Goal: Task Accomplishment & Management: Use online tool/utility

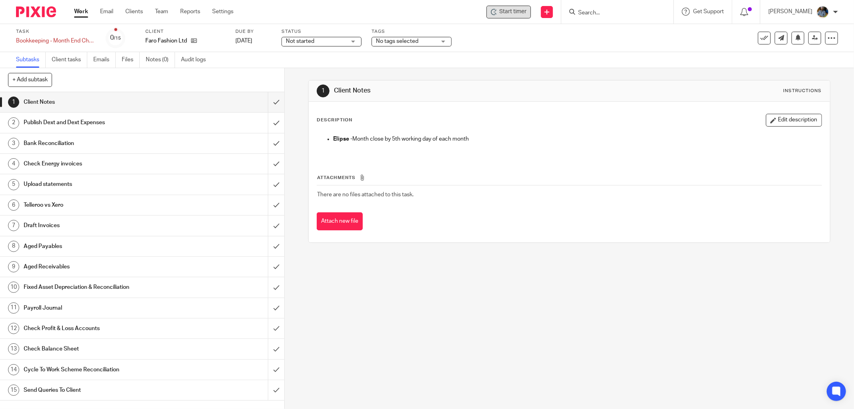
click at [517, 13] on span "Start timer" at bounding box center [512, 12] width 27 height 8
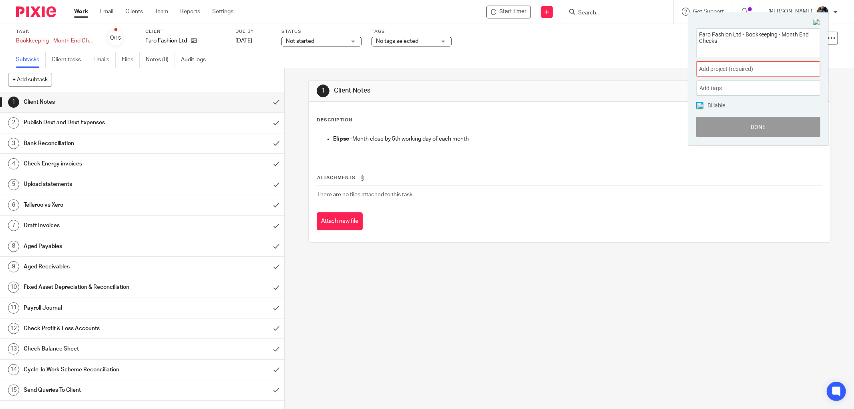
click at [747, 70] on span "Add project (required) :" at bounding box center [749, 69] width 101 height 8
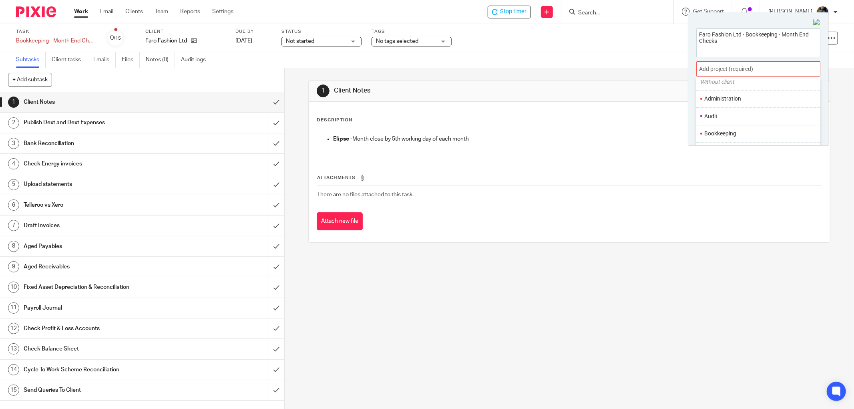
scroll to position [44, 0]
click at [743, 120] on li "Bookkeeping" at bounding box center [756, 118] width 104 height 8
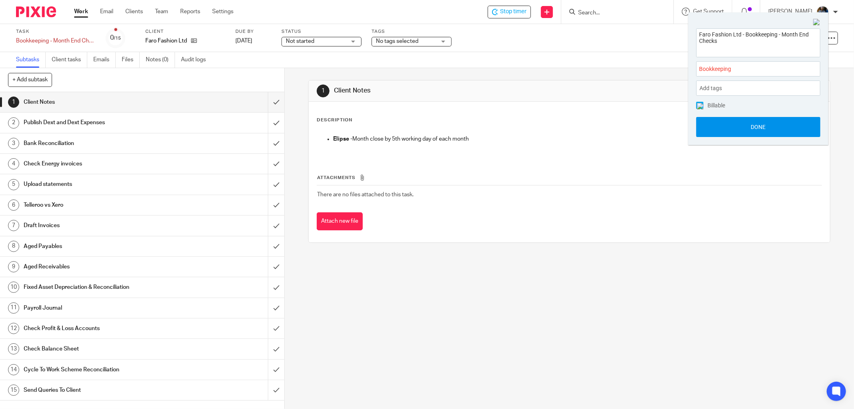
click at [765, 126] on button "Done" at bounding box center [758, 127] width 124 height 20
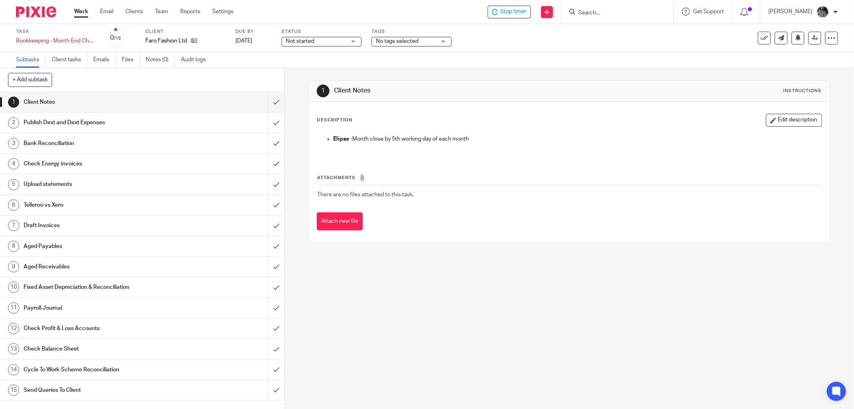
click at [512, 108] on div "Description Edit description [PERSON_NAME] - Month close by 5th working day of …" at bounding box center [569, 172] width 521 height 141
click at [267, 183] on input "submit" at bounding box center [142, 184] width 284 height 20
drag, startPoint x: 266, startPoint y: 162, endPoint x: 271, endPoint y: 183, distance: 21.5
click at [266, 162] on input "submit" at bounding box center [142, 164] width 284 height 20
click at [271, 203] on input "submit" at bounding box center [142, 205] width 284 height 20
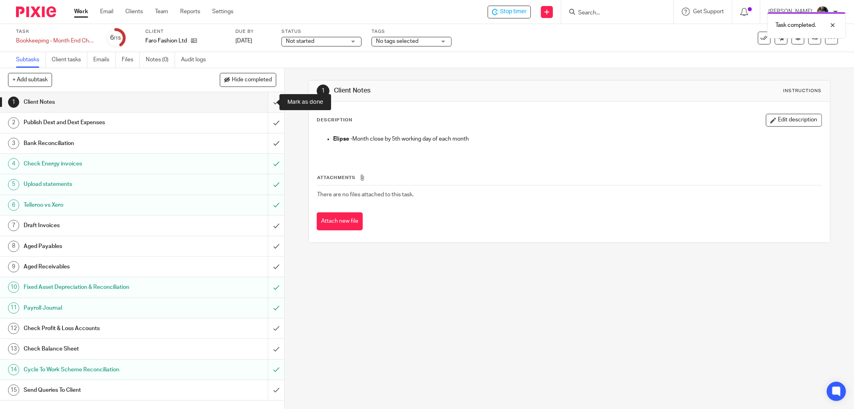
click at [265, 100] on input "submit" at bounding box center [142, 102] width 284 height 20
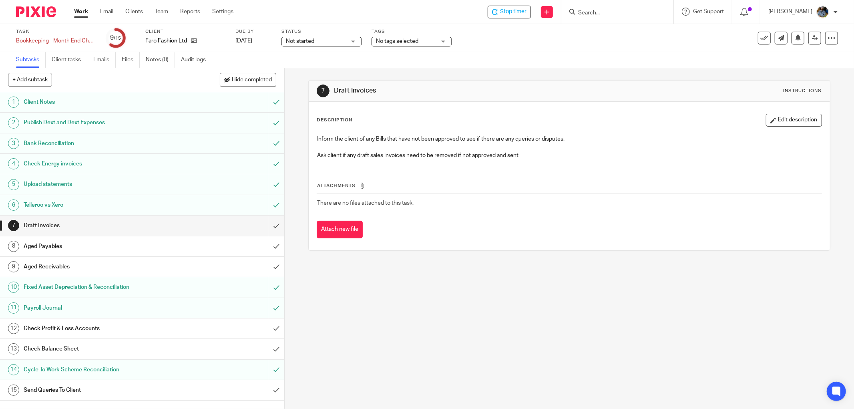
click at [503, 118] on div "Description Edit description" at bounding box center [569, 120] width 505 height 13
